Goal: Transaction & Acquisition: Obtain resource

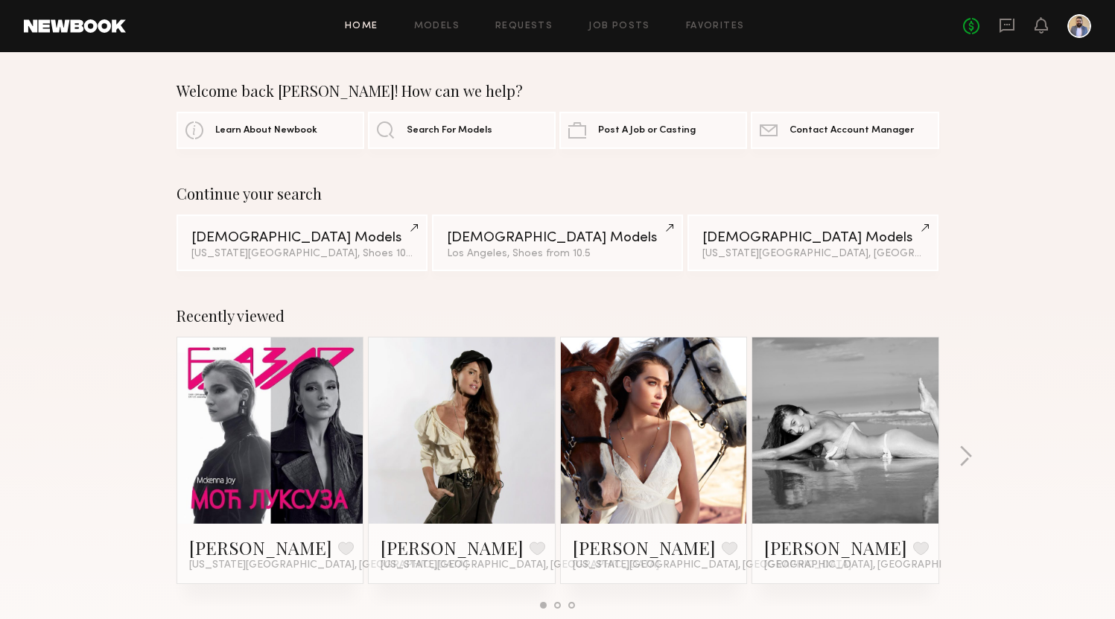
click at [439, 18] on div "Home Models Requests Job Posts Favorites Sign Out No fees up to $5,000" at bounding box center [608, 26] width 965 height 24
click at [435, 31] on div "Home Models Requests Job Posts Favorites Sign Out No fees up to $5,000" at bounding box center [608, 26] width 965 height 24
click at [439, 22] on link "Models" at bounding box center [436, 27] width 45 height 10
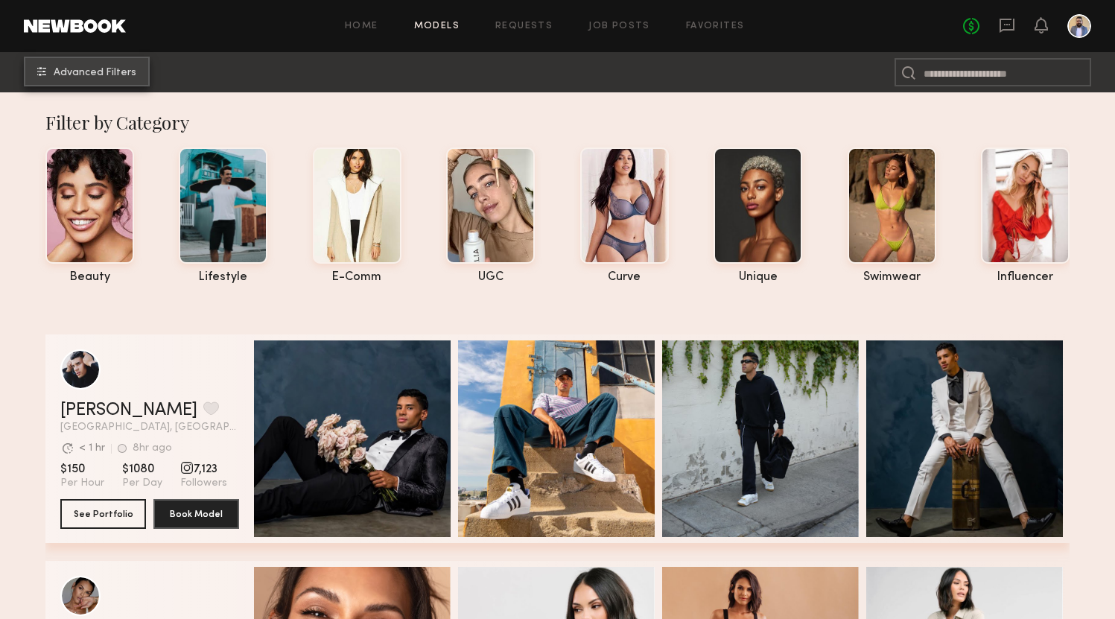
click at [98, 70] on span "Advanced Filters" at bounding box center [95, 73] width 83 height 10
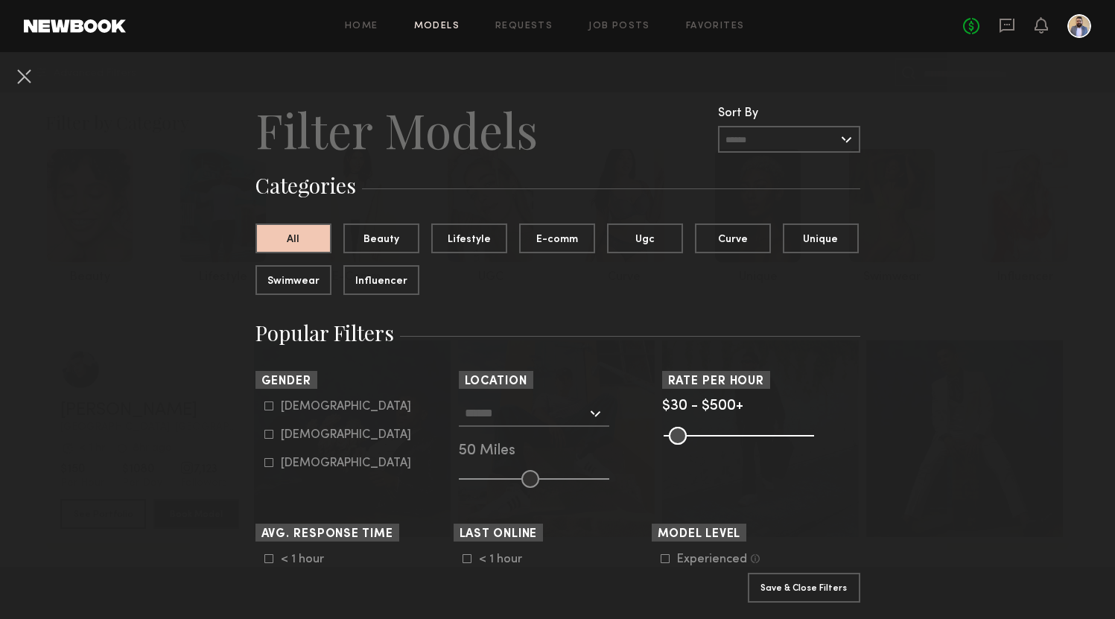
scroll to position [194, 0]
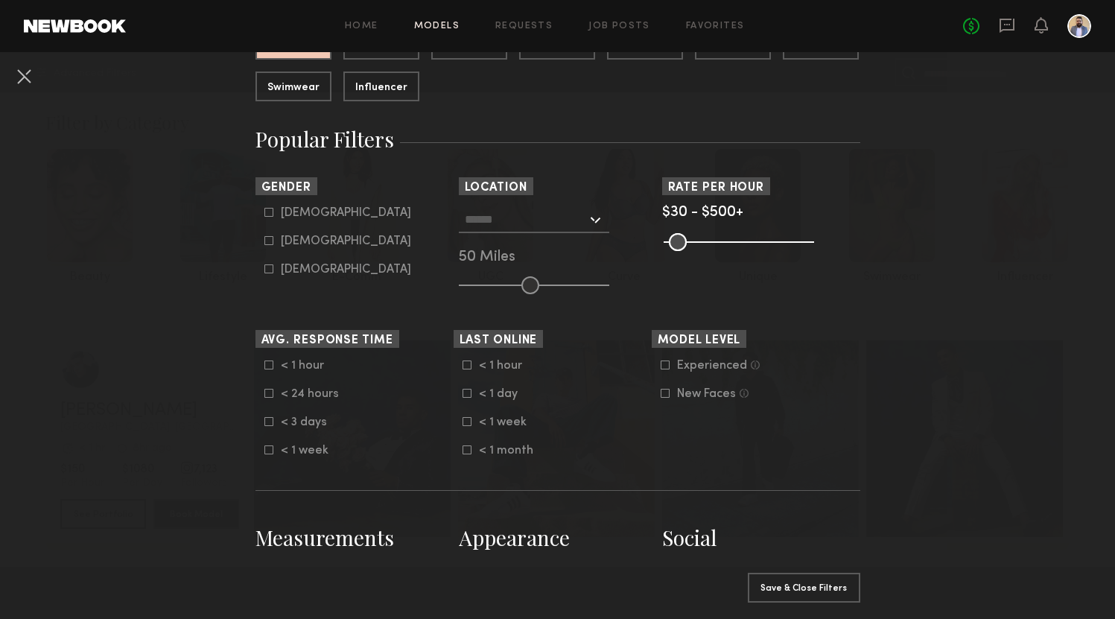
click at [599, 222] on div at bounding box center [534, 219] width 150 height 27
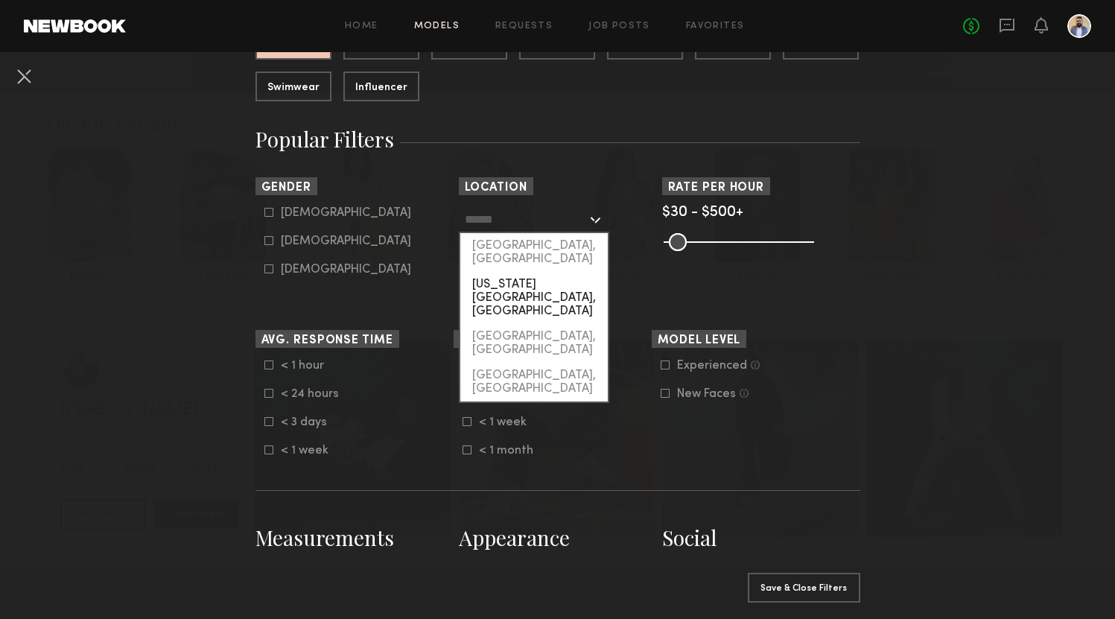
click at [565, 272] on div "New York City, NY" at bounding box center [533, 298] width 147 height 52
type input "**********"
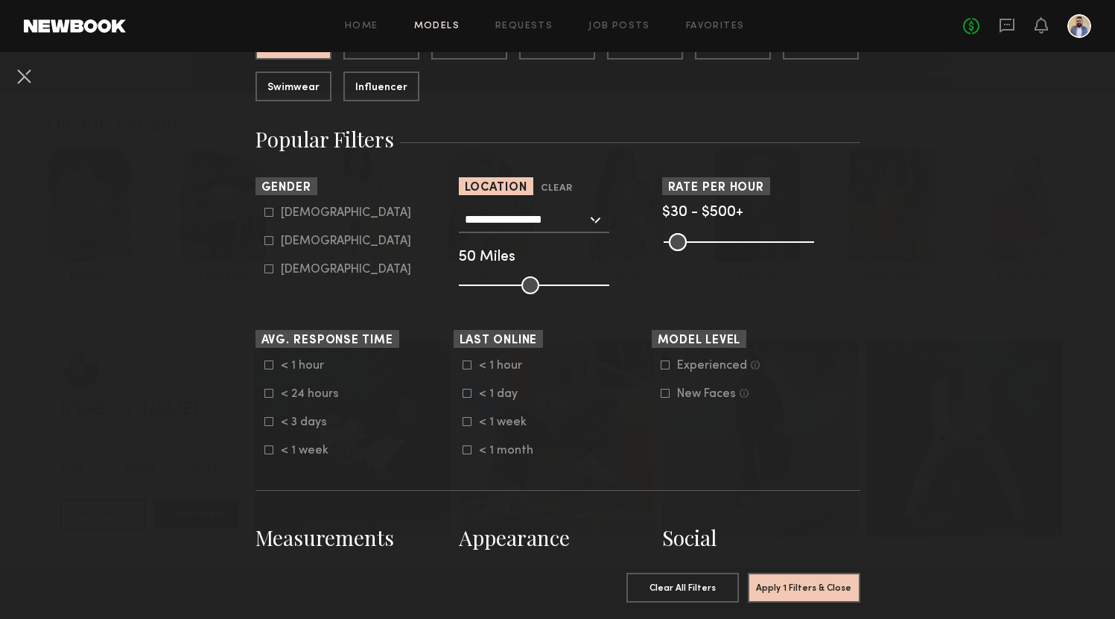
click at [305, 232] on form "Male Female Non-binary" at bounding box center [358, 241] width 189 height 70
click at [304, 244] on div "Female" at bounding box center [346, 241] width 130 height 9
type input "**"
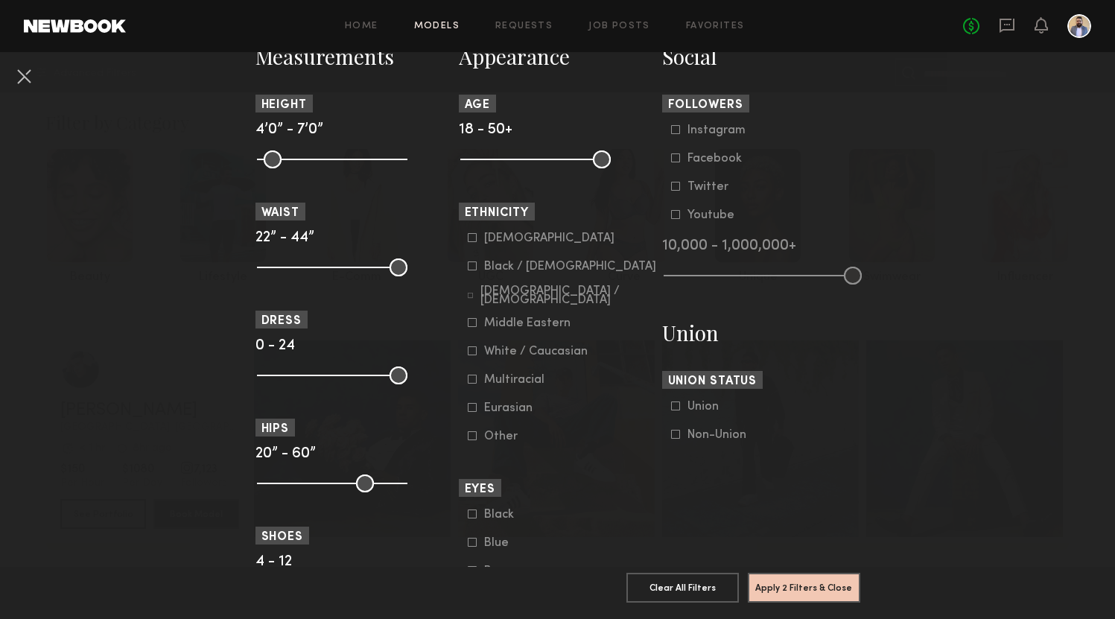
scroll to position [676, 0]
drag, startPoint x: 599, startPoint y: 162, endPoint x: 560, endPoint y: 161, distance: 38.7
type input "**"
click at [560, 161] on input "range" at bounding box center [535, 158] width 150 height 18
click at [510, 402] on div "Eurasian" at bounding box center [513, 406] width 58 height 9
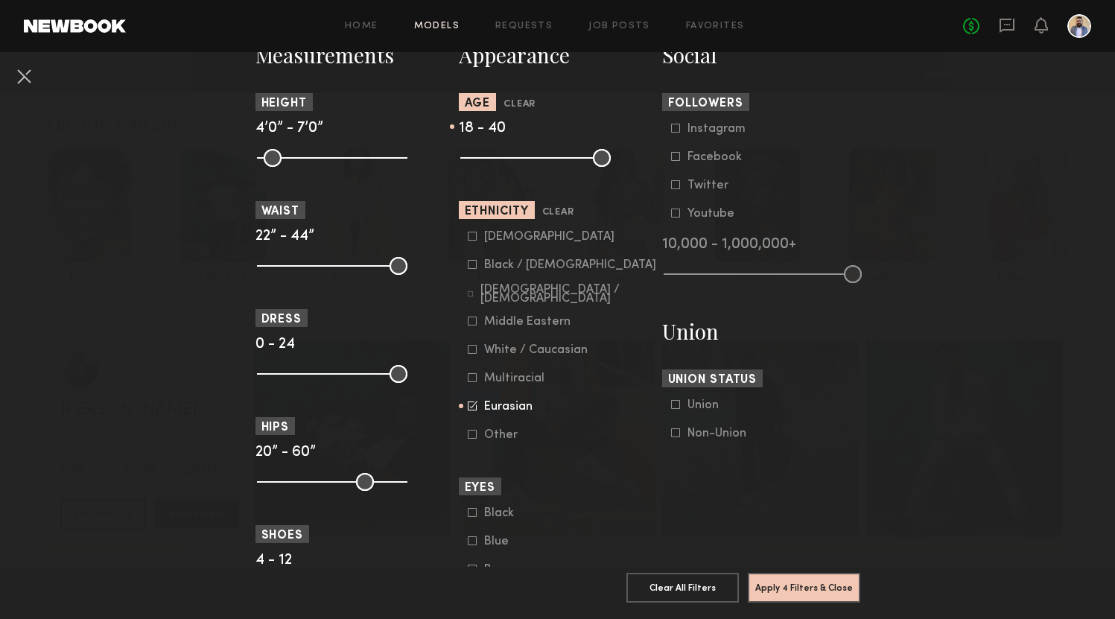
click at [497, 243] on form "Asian Black / African American Hispanic / Latino Middle Eastern White / Caucasi…" at bounding box center [562, 335] width 189 height 211
click at [485, 229] on nb-browse-filter "Ethnicity Clear Asian Black / African American Hispanic / Latino Middle Eastern…" at bounding box center [558, 321] width 198 height 240
click at [482, 239] on label "Asian" at bounding box center [541, 236] width 147 height 9
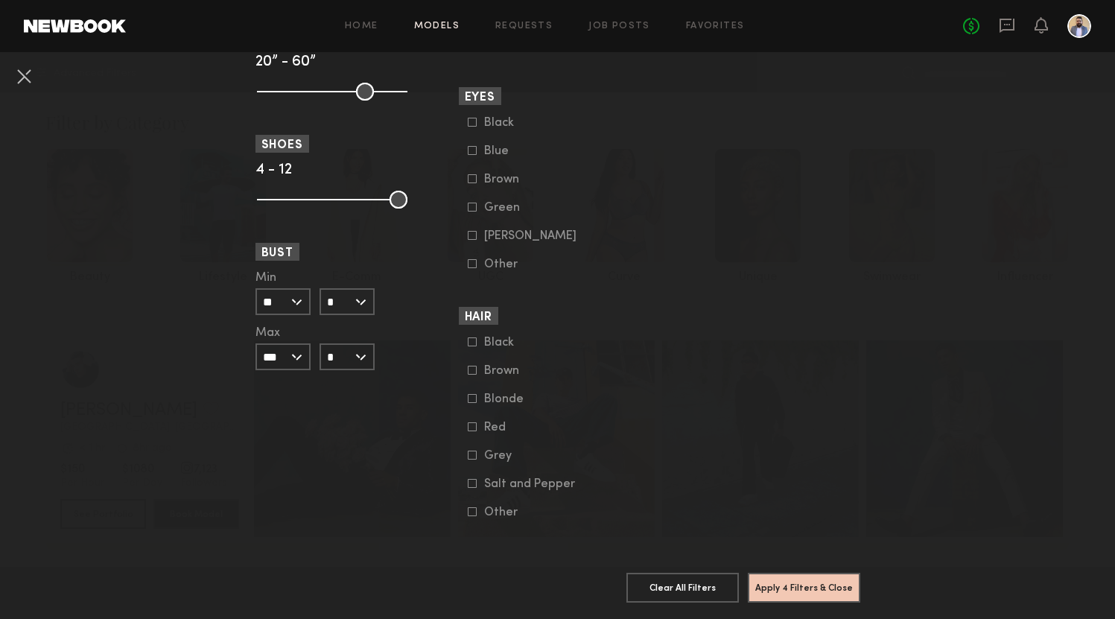
scroll to position [1066, 0]
click at [785, 582] on button "Apply 4 Filters & Close" at bounding box center [803, 587] width 112 height 30
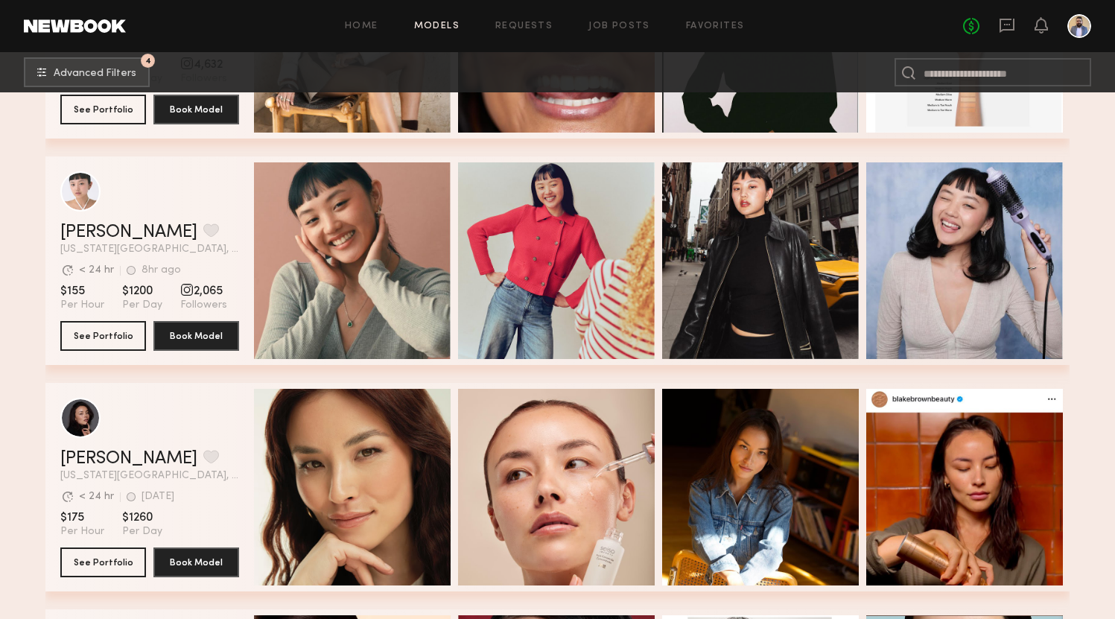
scroll to position [419, 0]
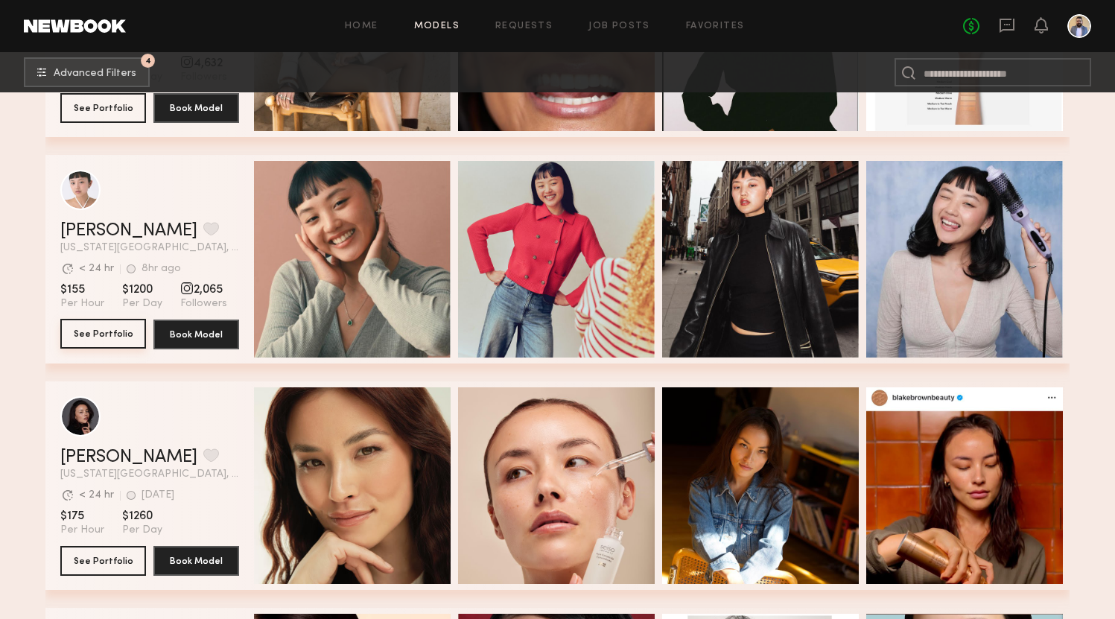
click at [110, 342] on button "See Portfolio" at bounding box center [103, 334] width 86 height 30
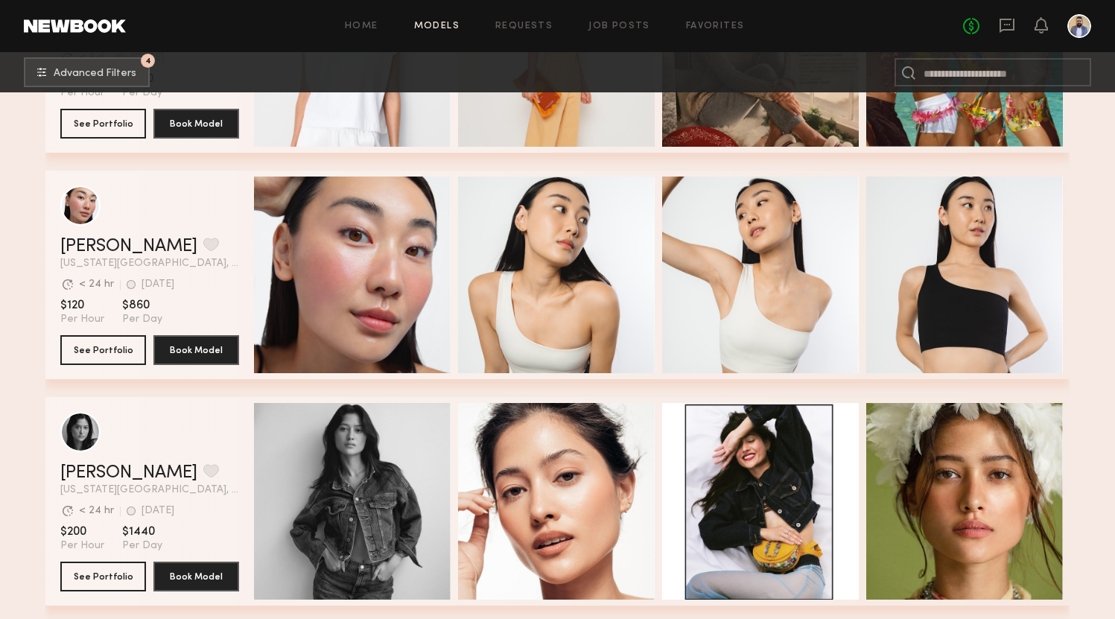
scroll to position [2216, 0]
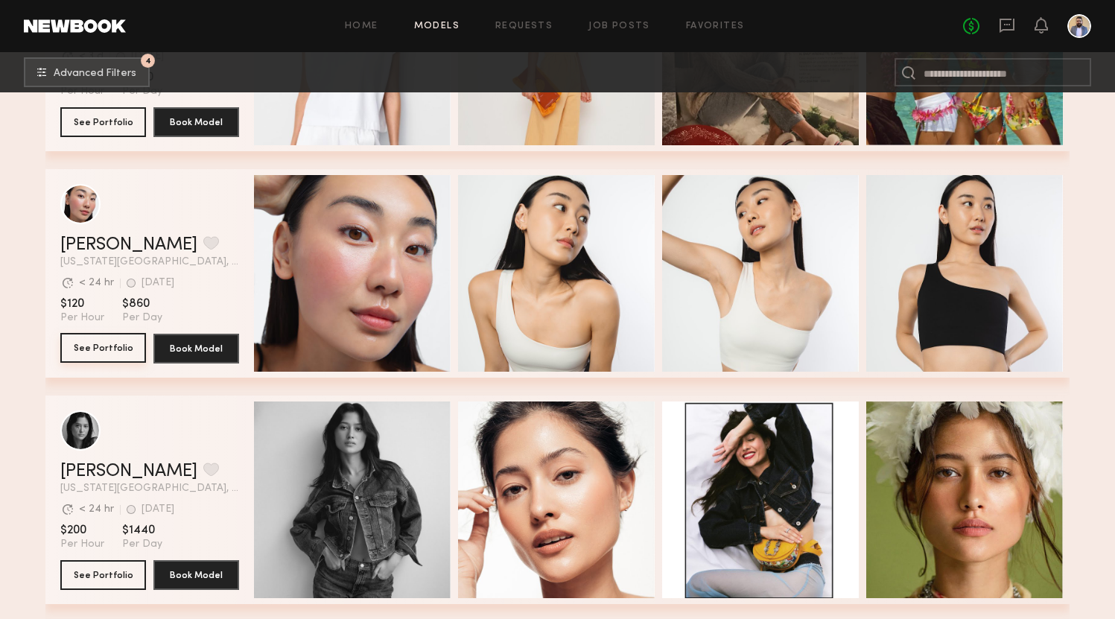
click at [114, 342] on button "See Portfolio" at bounding box center [103, 348] width 86 height 30
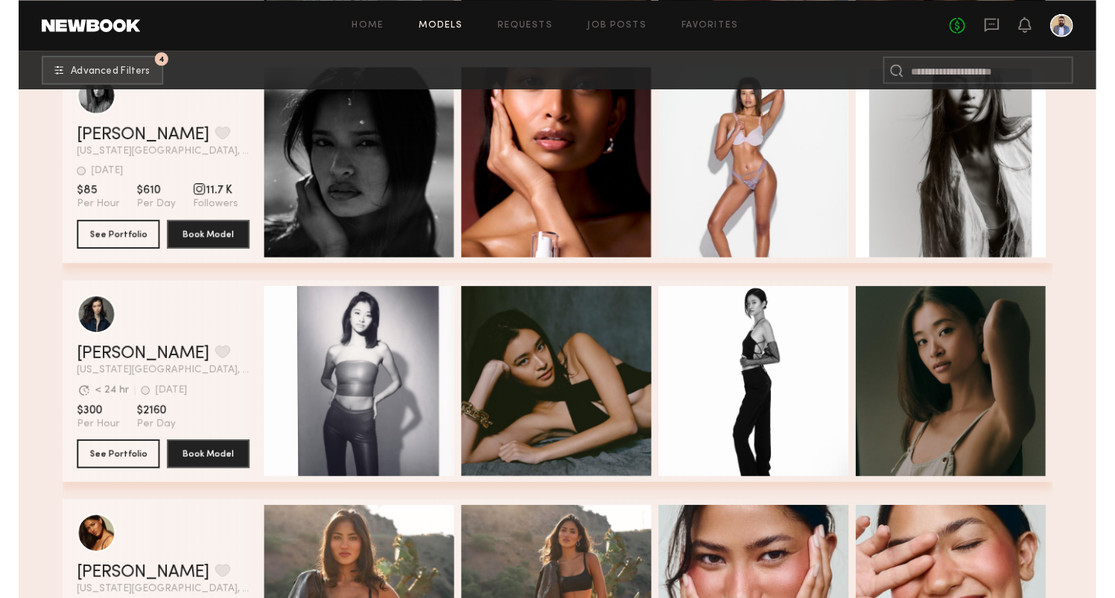
scroll to position [3761, 0]
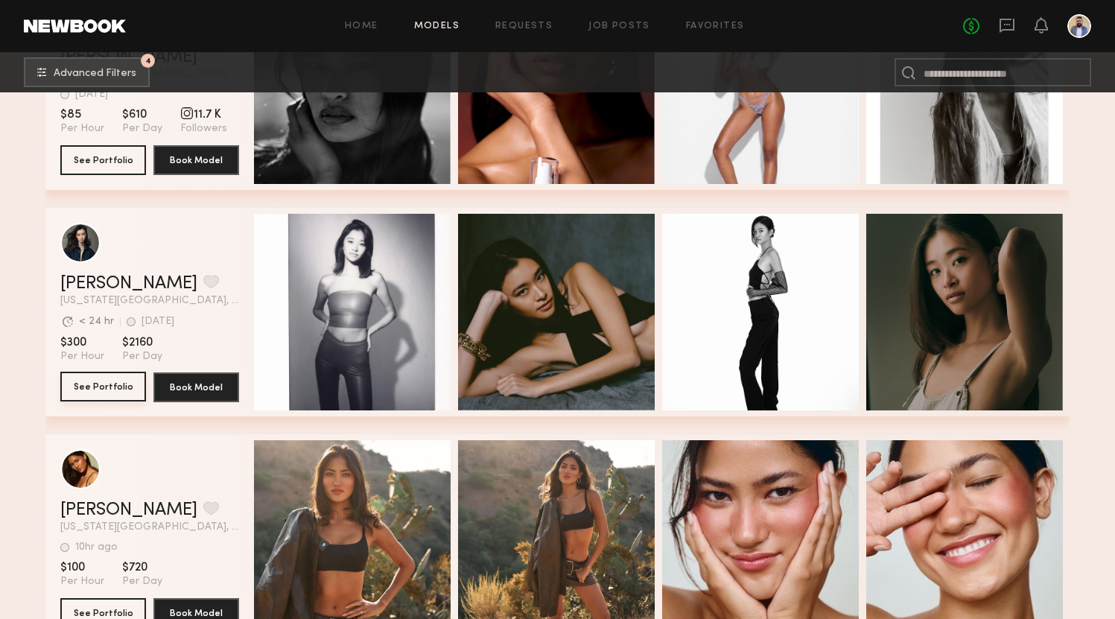
click at [115, 380] on button "See Portfolio" at bounding box center [103, 387] width 86 height 30
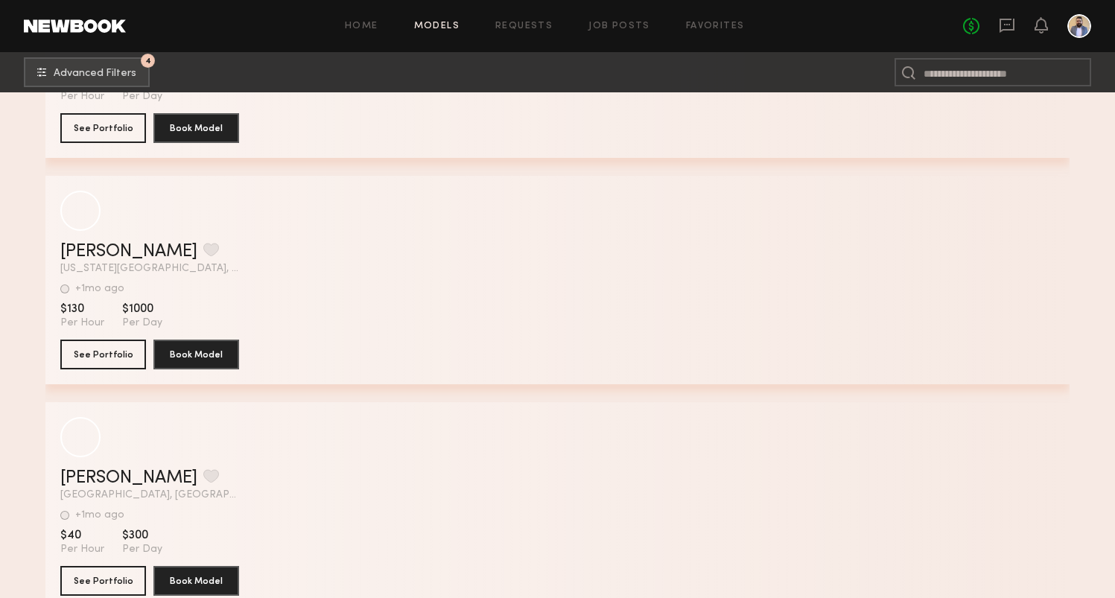
scroll to position [15148, 0]
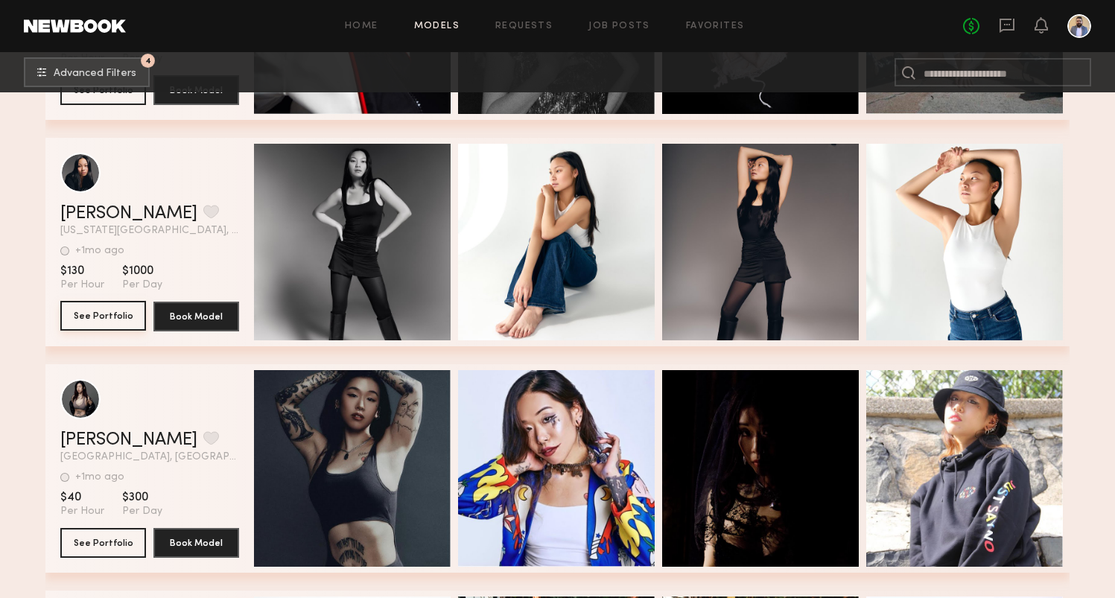
click at [121, 320] on button "See Portfolio" at bounding box center [103, 316] width 86 height 30
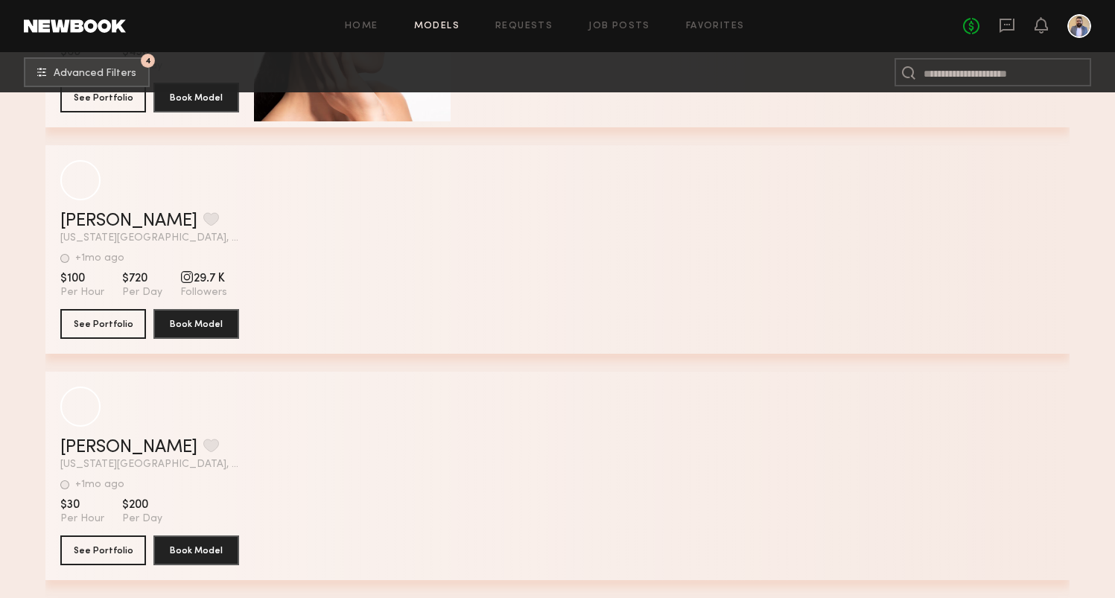
scroll to position [19216, 0]
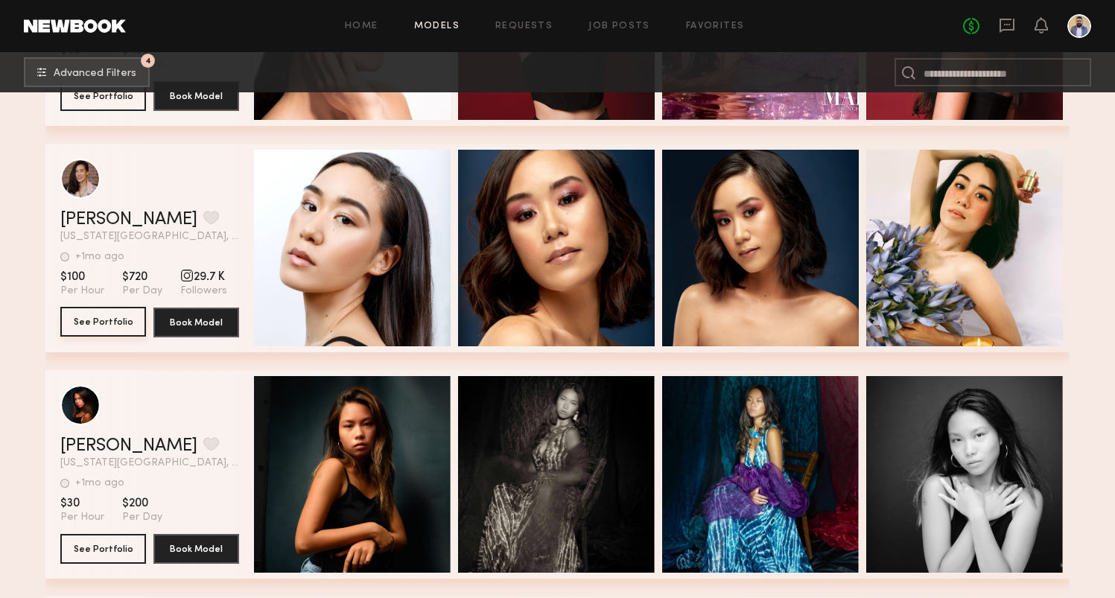
click at [118, 321] on button "See Portfolio" at bounding box center [103, 322] width 86 height 30
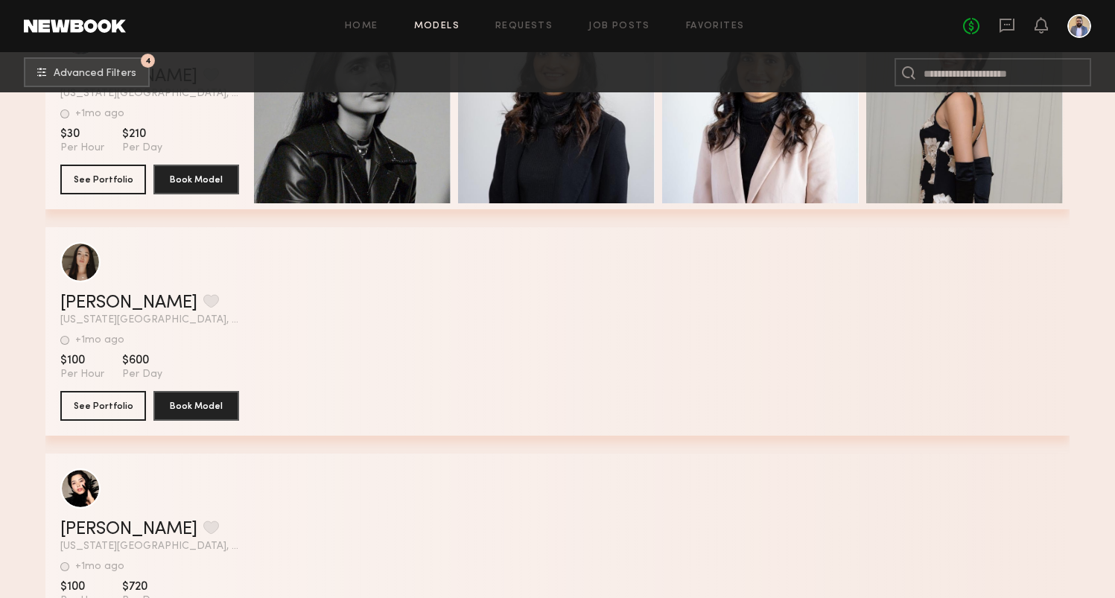
scroll to position [21602, 0]
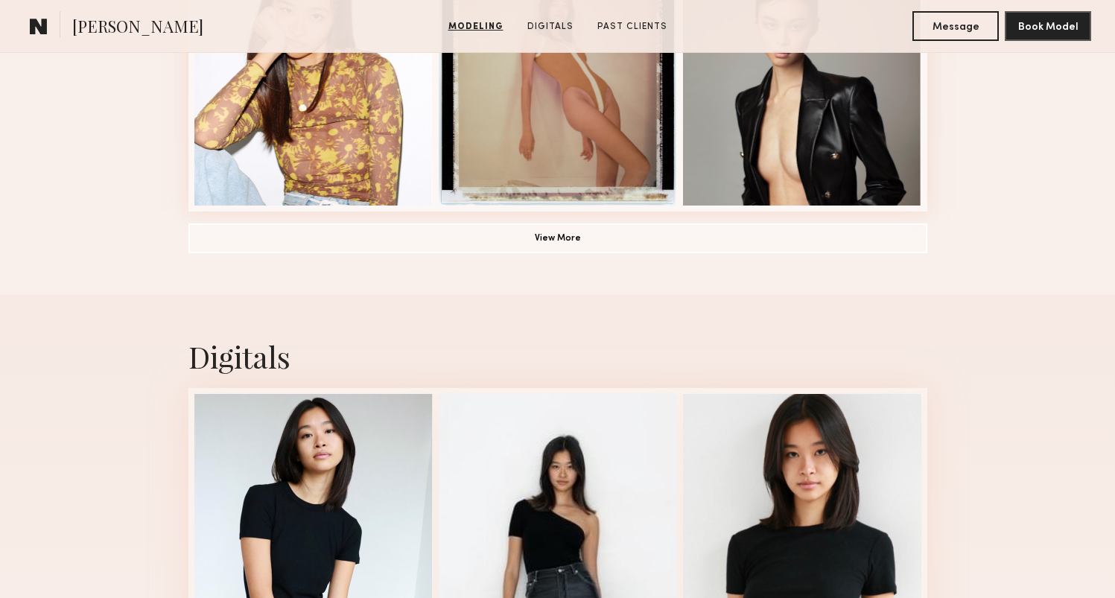
scroll to position [1272, 0]
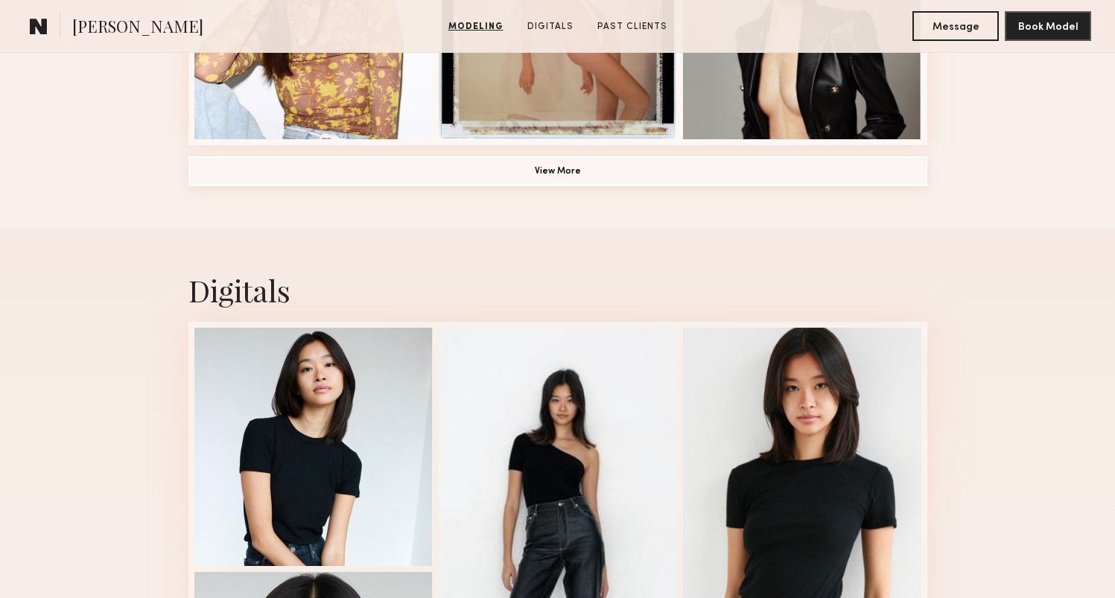
click at [558, 177] on button "View More" at bounding box center [557, 171] width 739 height 30
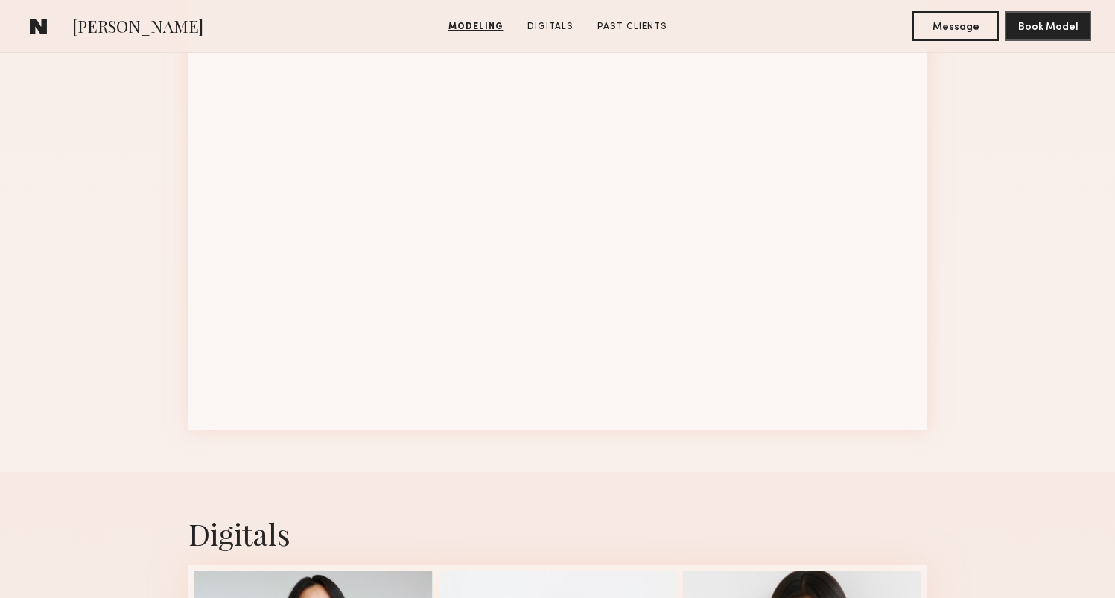
scroll to position [1482, 0]
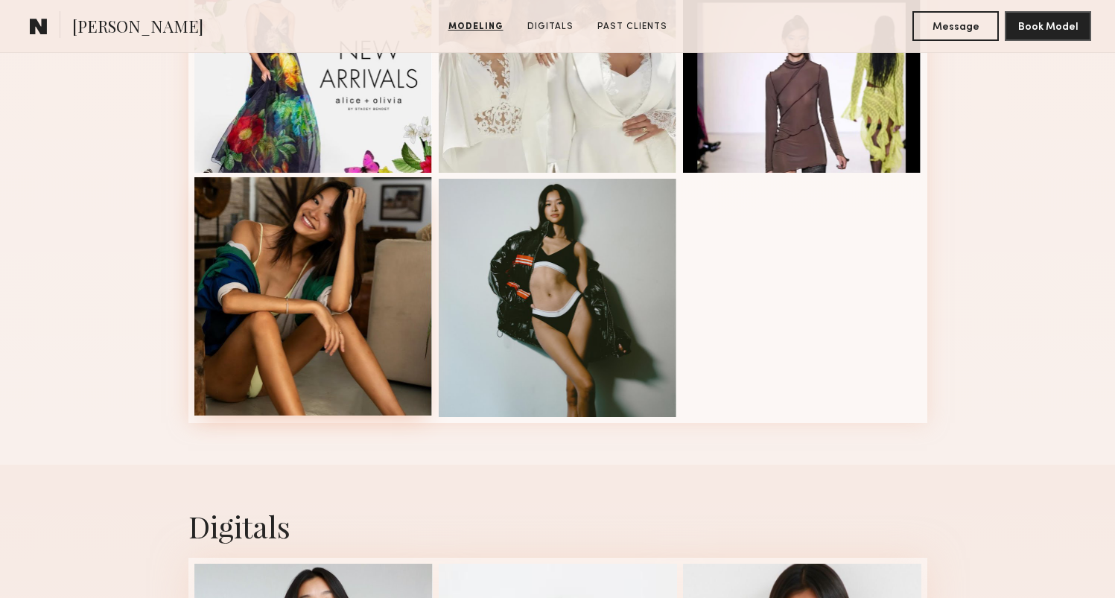
click at [334, 255] on div at bounding box center [313, 296] width 238 height 238
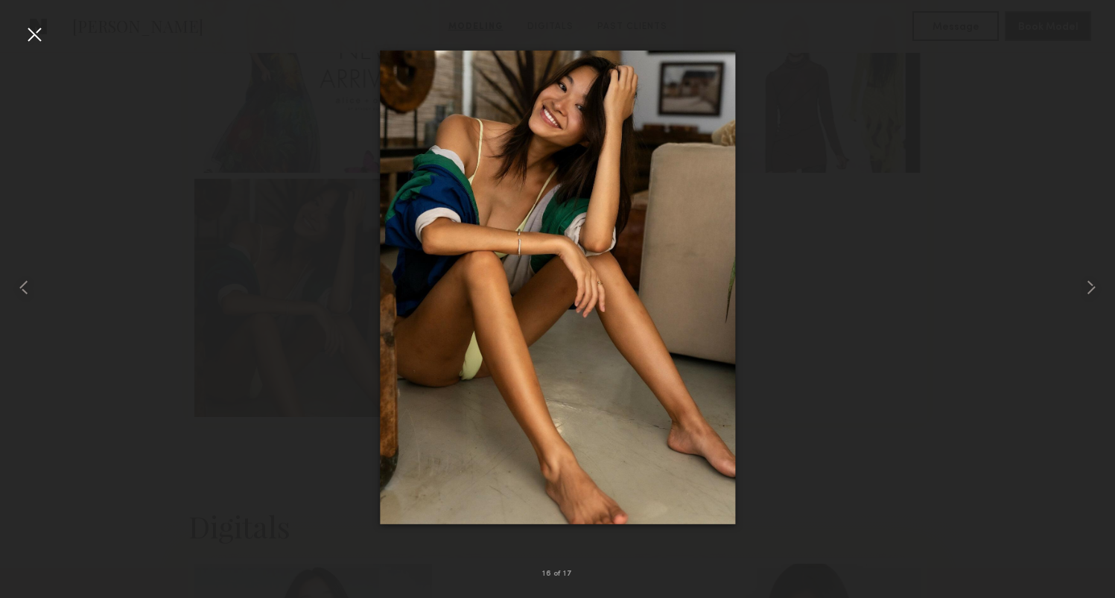
click at [877, 246] on div at bounding box center [557, 287] width 1115 height 526
click at [23, 38] on div at bounding box center [34, 34] width 24 height 24
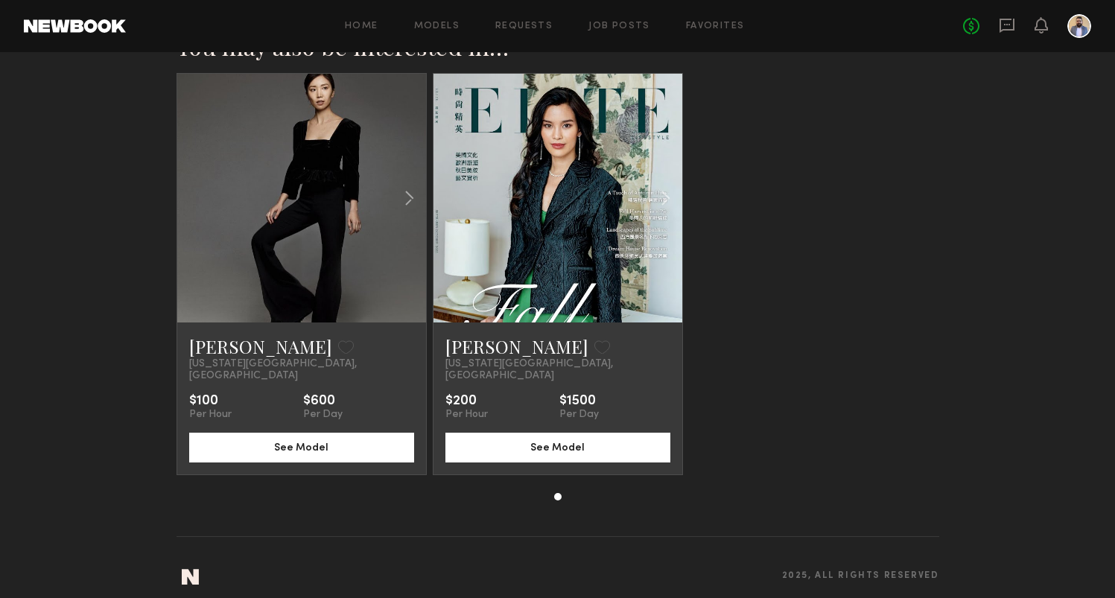
scroll to position [302, 0]
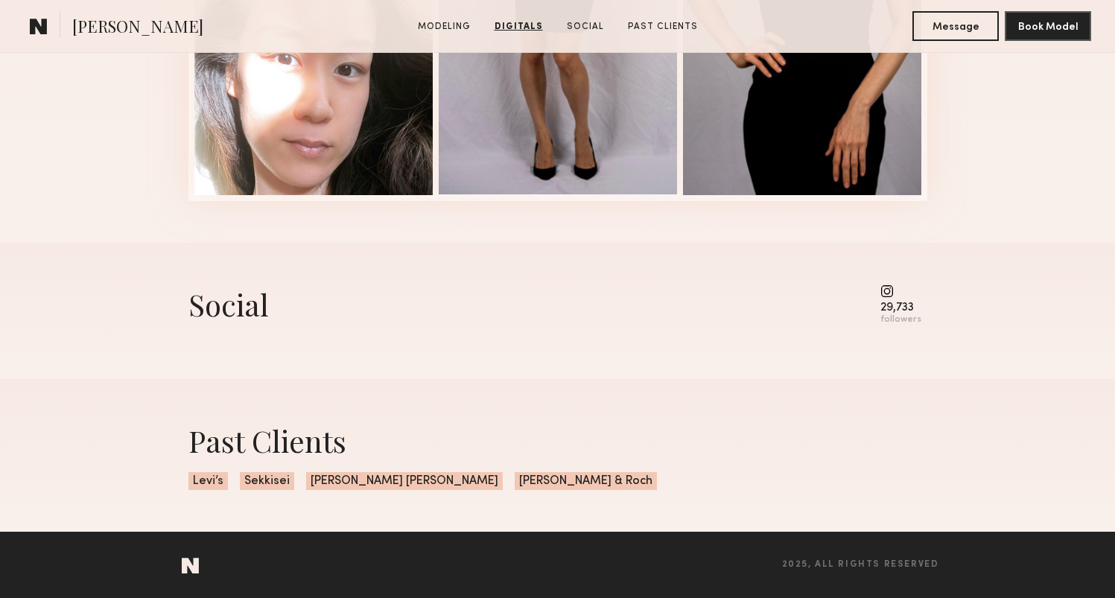
scroll to position [1886, 0]
